Goal: Task Accomplishment & Management: Complete application form

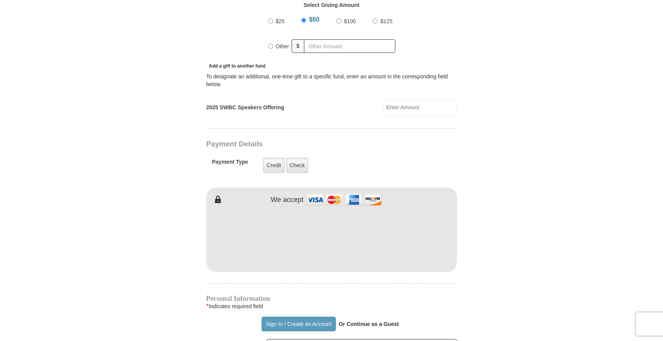
scroll to position [303, 0]
type input "[PERSON_NAME]"
type input "Asio"
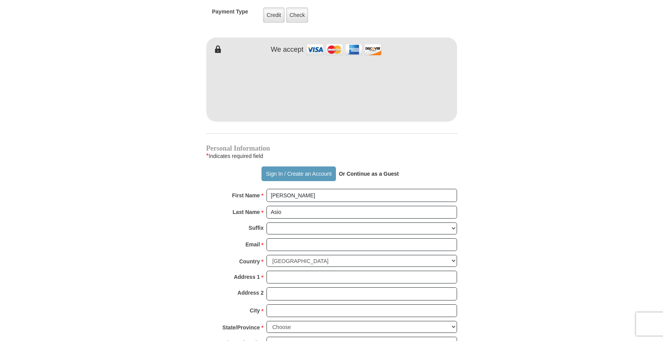
scroll to position [465, 0]
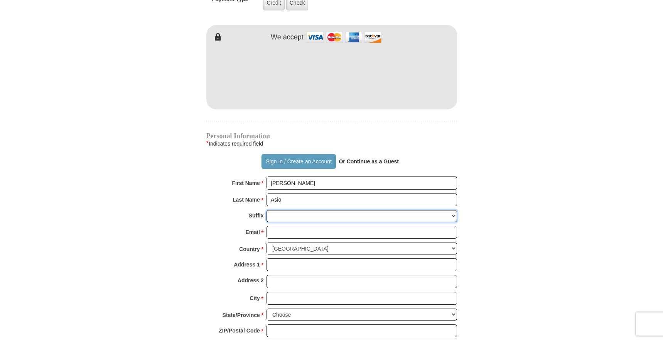
click at [310, 210] on select "[PERSON_NAME] I II III IV V VI" at bounding box center [361, 216] width 190 height 12
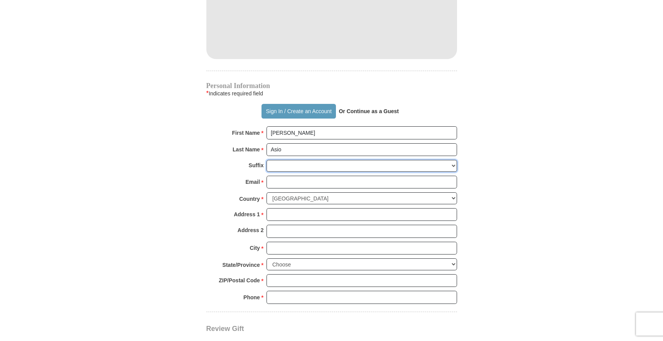
scroll to position [518, 0]
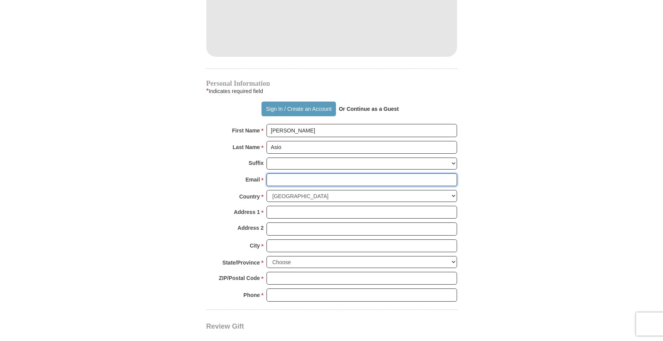
click at [278, 173] on input "Email *" at bounding box center [361, 179] width 190 height 13
type input "[EMAIL_ADDRESS][DOMAIN_NAME]"
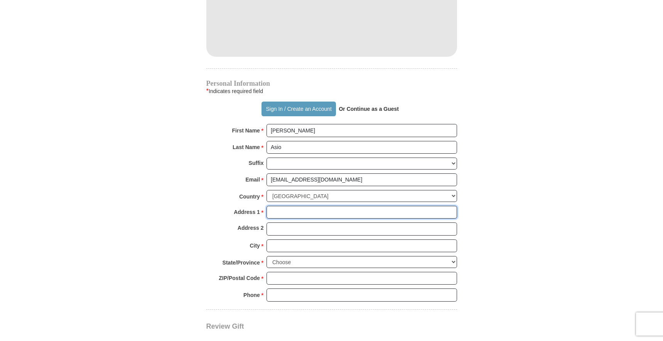
click at [298, 206] on input "Address 1 *" at bounding box center [361, 212] width 190 height 13
type input "[STREET_ADDRESS]"
type input "[GEOGRAPHIC_DATA]"
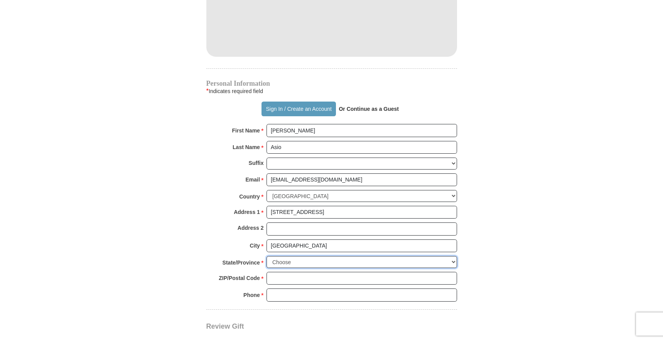
select select "NJ"
type input "08889"
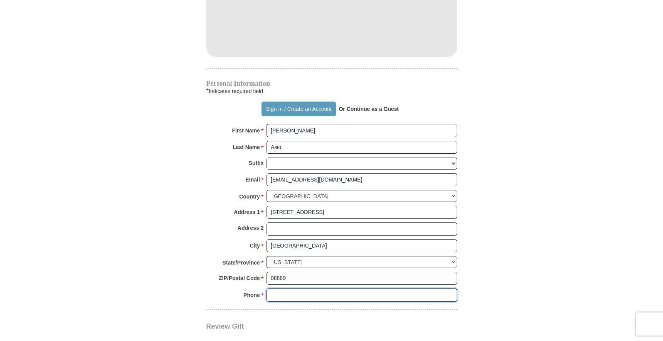
type input "8063003802"
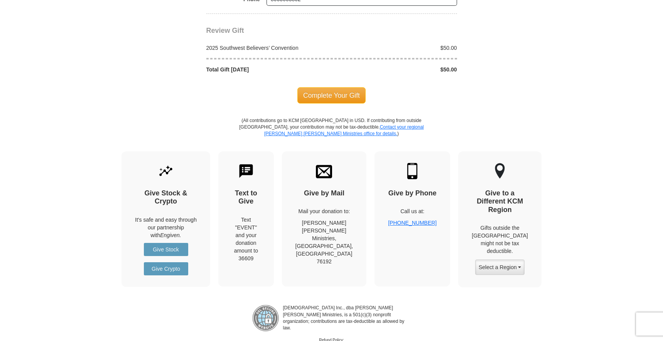
scroll to position [821, 0]
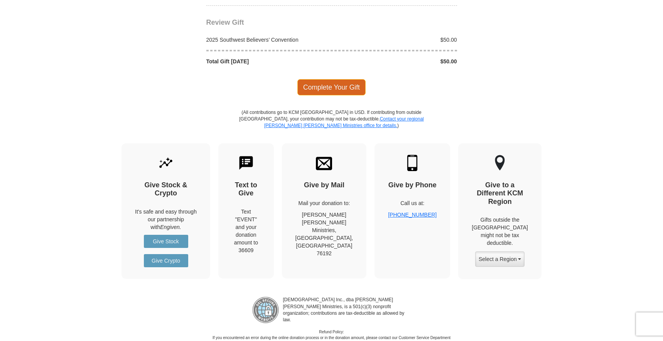
click at [322, 79] on span "Complete Your Gift" at bounding box center [331, 87] width 68 height 16
